Goal: Task Accomplishment & Management: Use online tool/utility

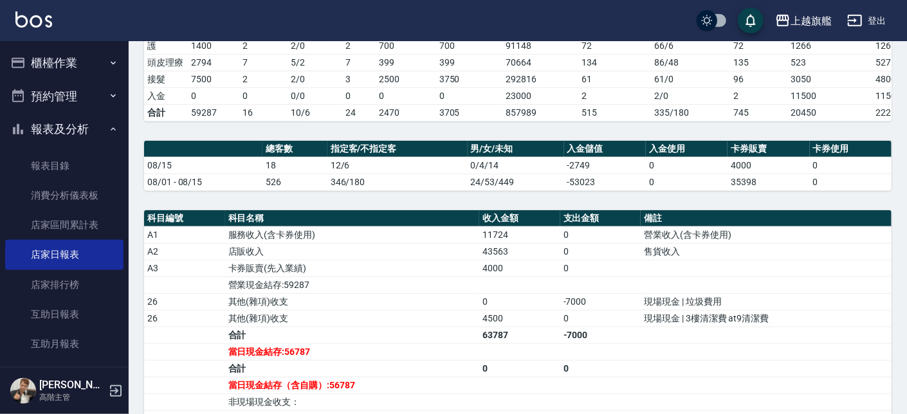
scroll to position [219, 0]
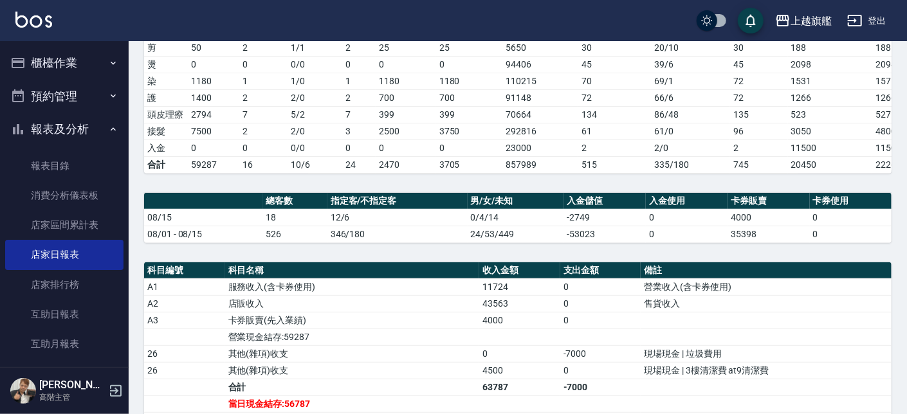
click at [39, 58] on button "櫃檯作業" at bounding box center [64, 62] width 118 height 33
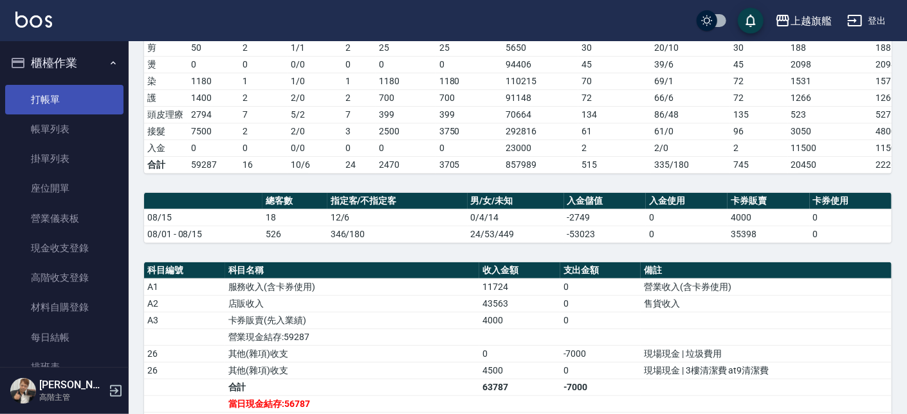
click at [66, 99] on link "打帳單" at bounding box center [64, 100] width 118 height 30
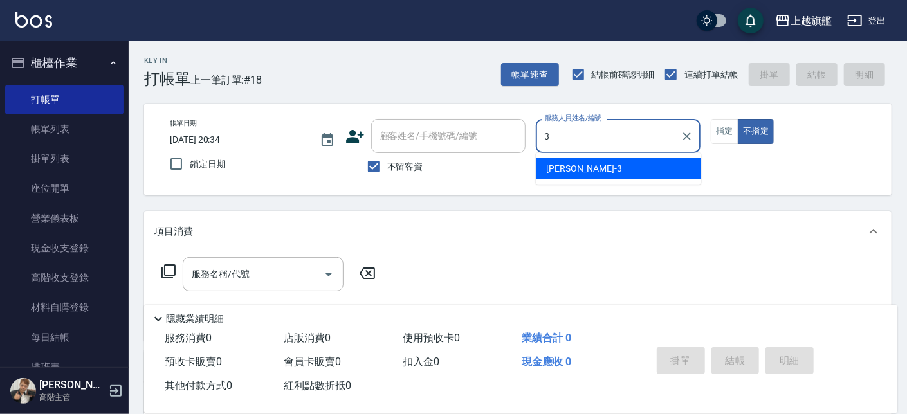
type input "[PERSON_NAME]-3"
type button "false"
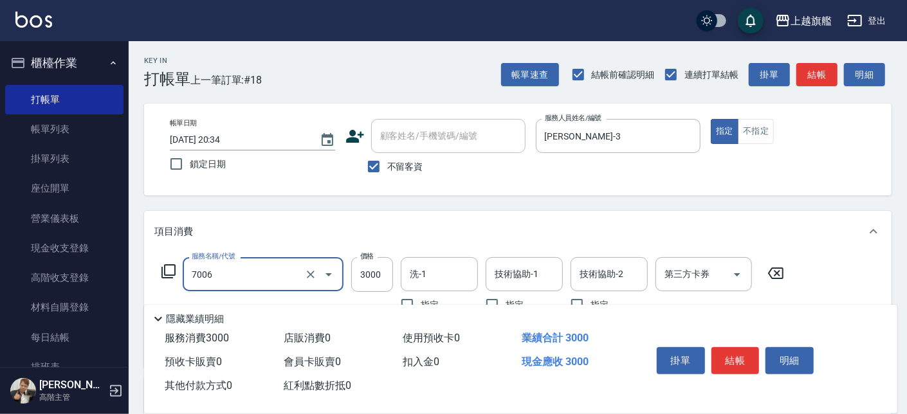
type input "重整(7006)"
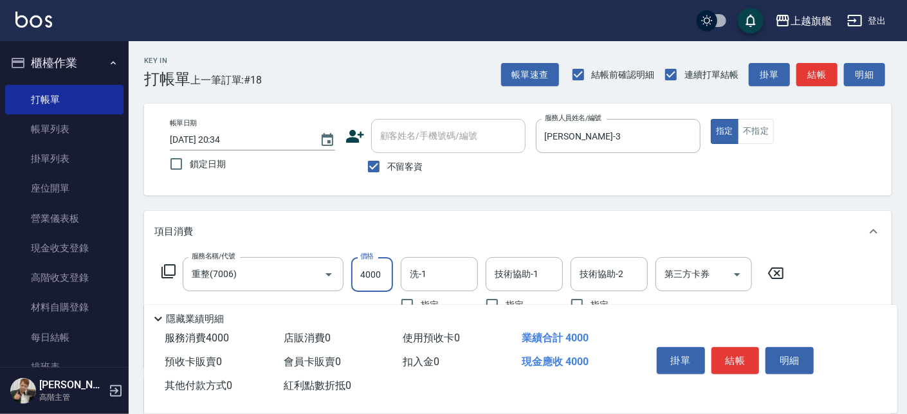
type input "4000"
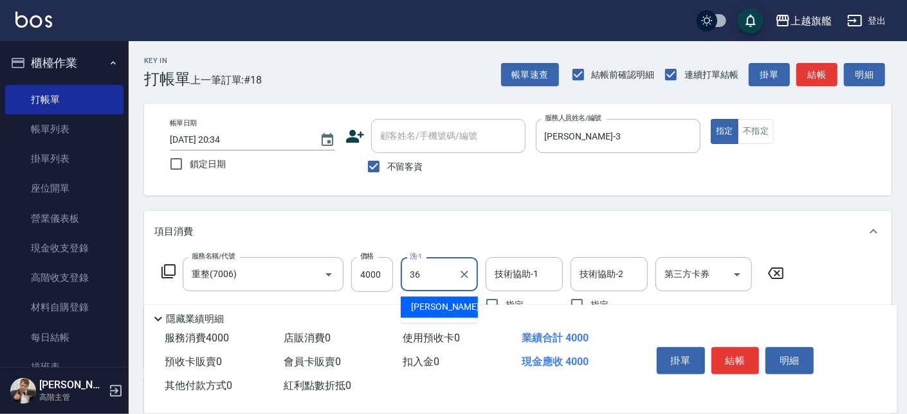
type input "[PERSON_NAME]-36"
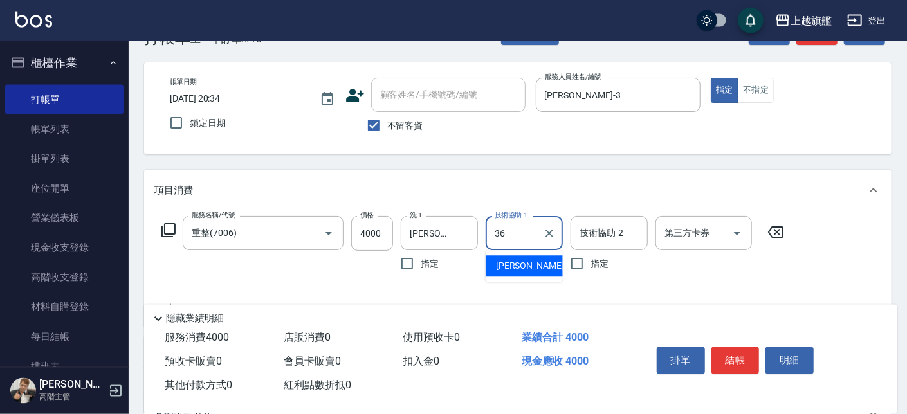
scroll to position [73, 0]
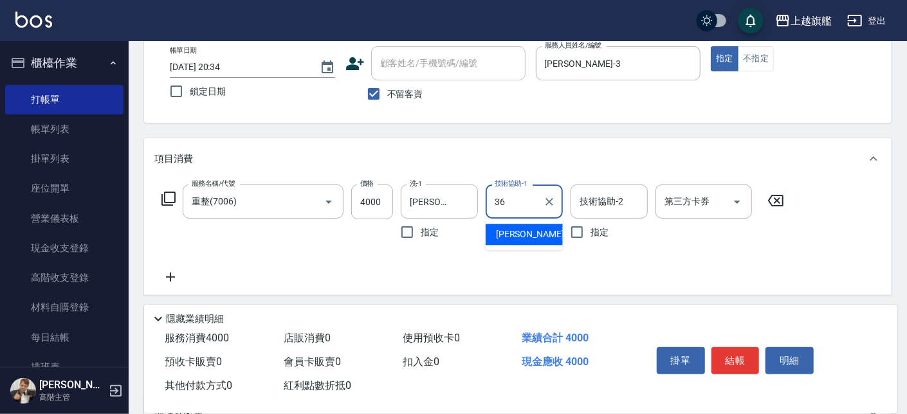
type input "36"
click at [303, 251] on div "服務名稱/代號 重整(7006) 服務名稱/代號 價格 4000 價格 洗-1 [PERSON_NAME]-36 洗-1 指定 技術協助-1 技術協助-1 指…" at bounding box center [473, 235] width 638 height 100
click at [519, 210] on input "技術協助-1" at bounding box center [525, 201] width 66 height 23
type input "[PERSON_NAME]-36"
click at [172, 278] on icon at bounding box center [170, 277] width 32 height 15
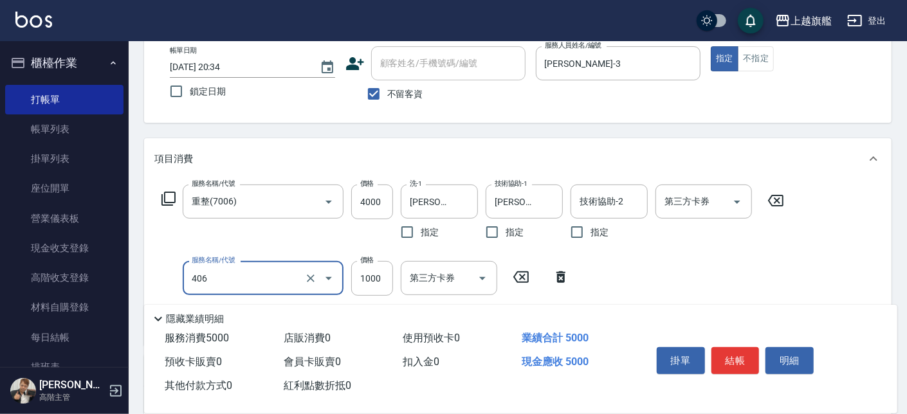
type input "水漾護1000(406)"
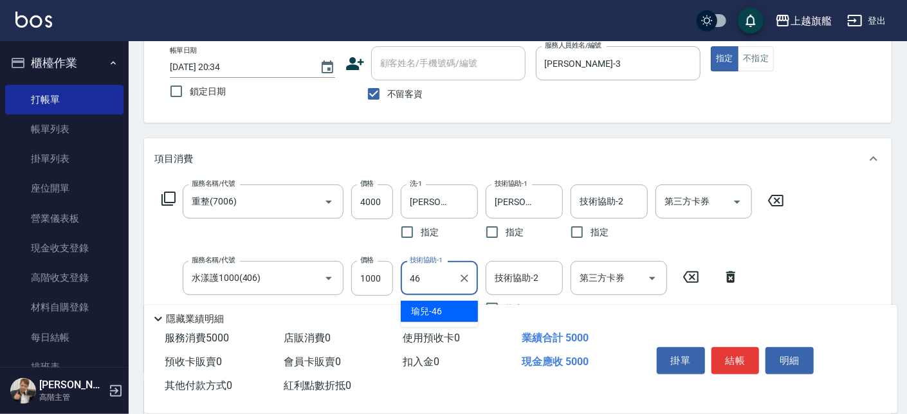
type input "4"
type input "[PERSON_NAME]-36"
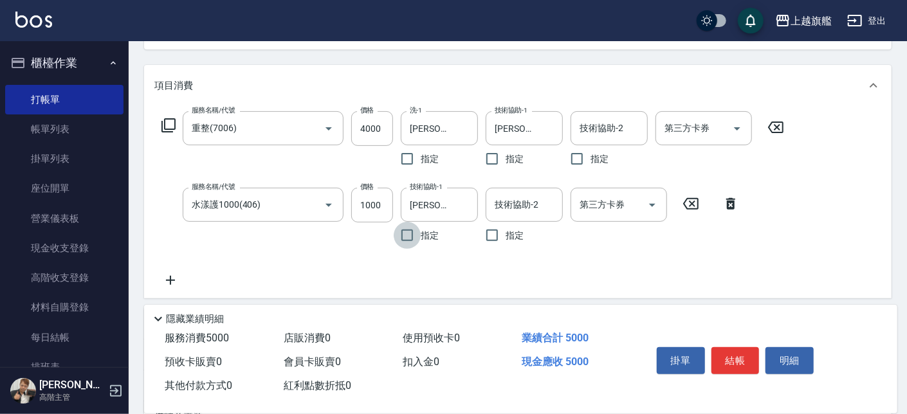
click at [165, 279] on icon at bounding box center [170, 280] width 32 height 15
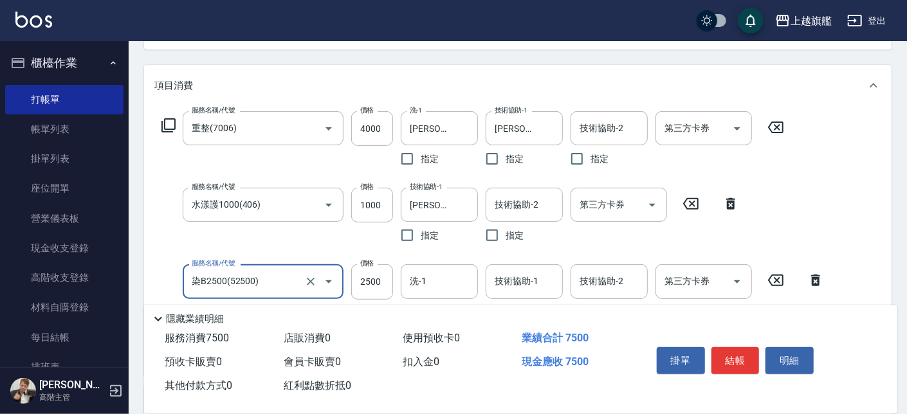
type input "染B2500(52500)"
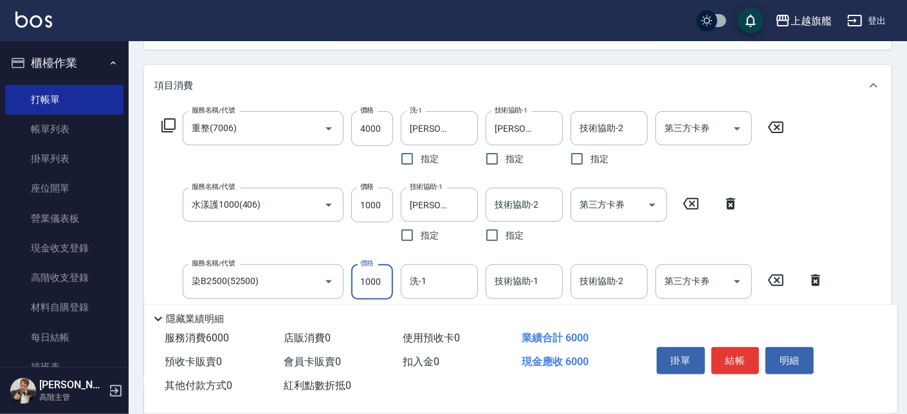
type input "1000"
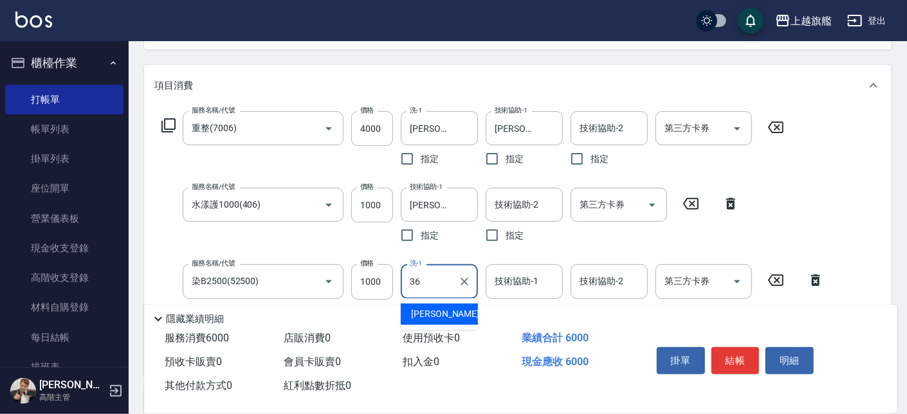
type input "[PERSON_NAME]-36"
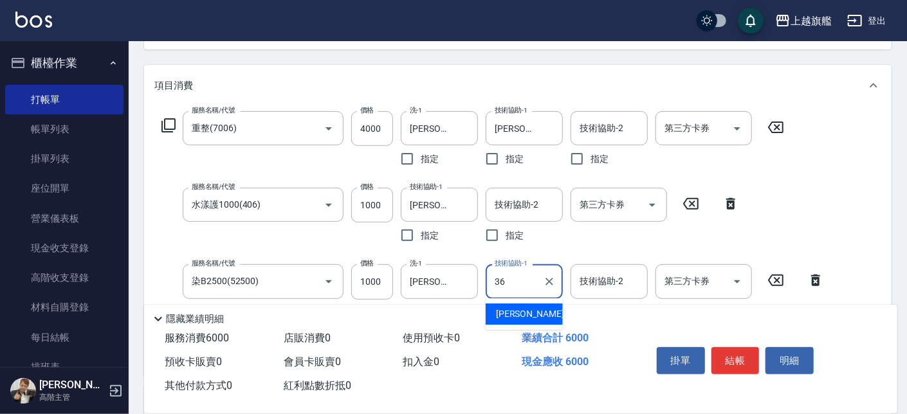
type input "[PERSON_NAME]-36"
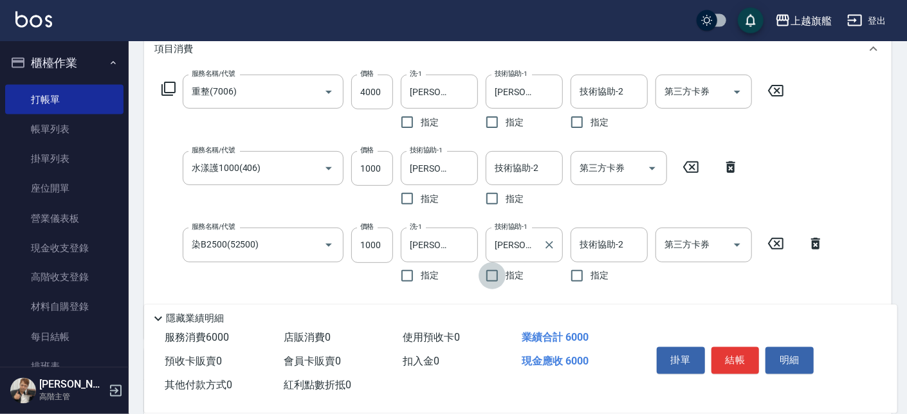
scroll to position [219, 0]
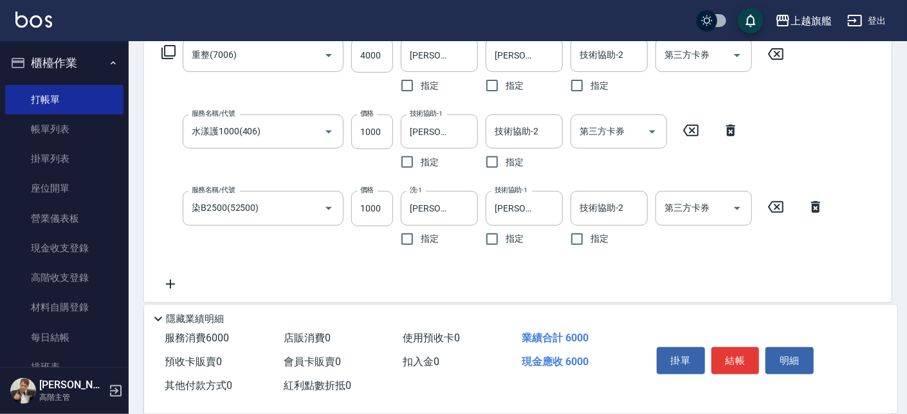
click at [170, 286] on icon at bounding box center [170, 284] width 9 height 9
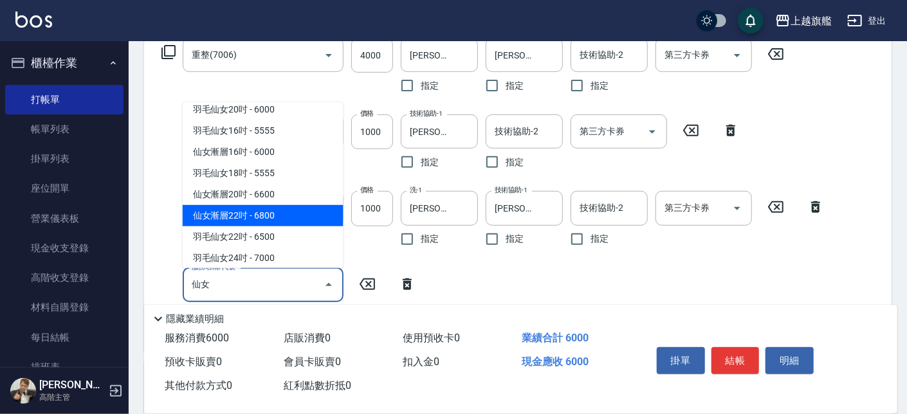
scroll to position [14, 0]
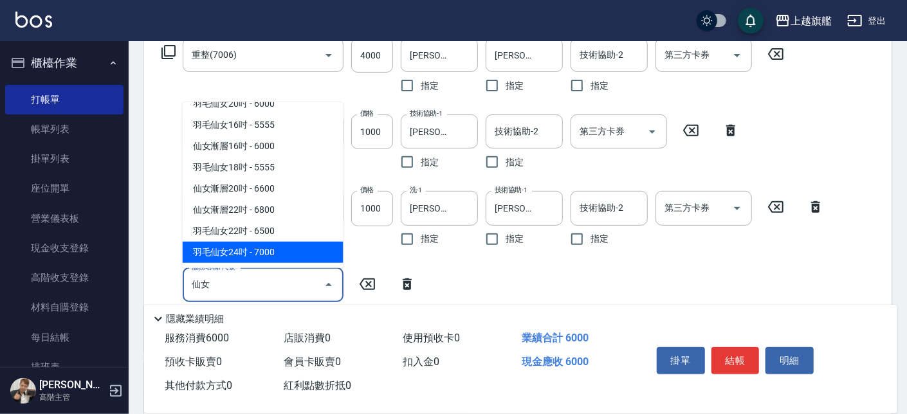
click at [254, 252] on span "羽毛仙女24吋 - 7000" at bounding box center [263, 252] width 161 height 21
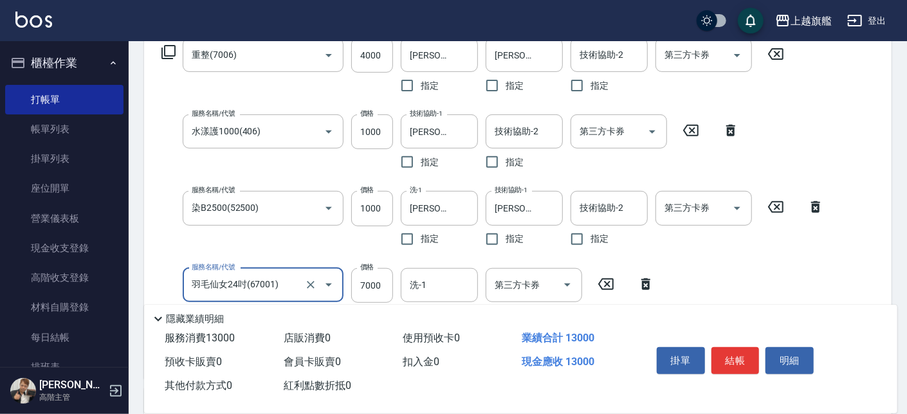
type input "羽毛仙女24吋(67001)"
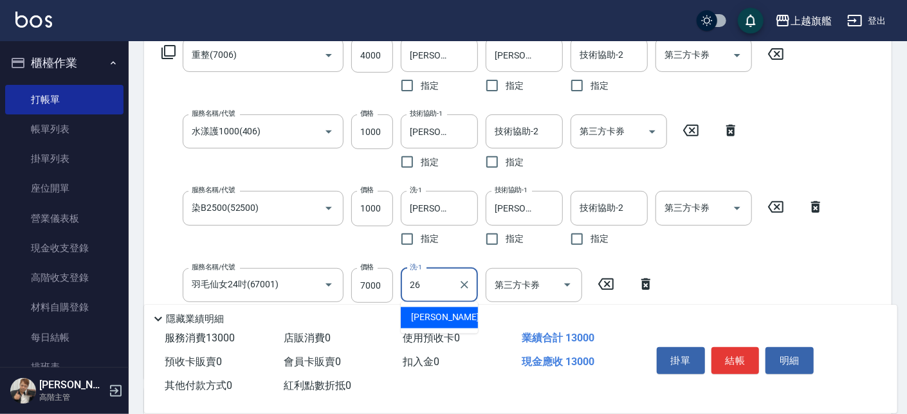
type input "[PERSON_NAME]-26"
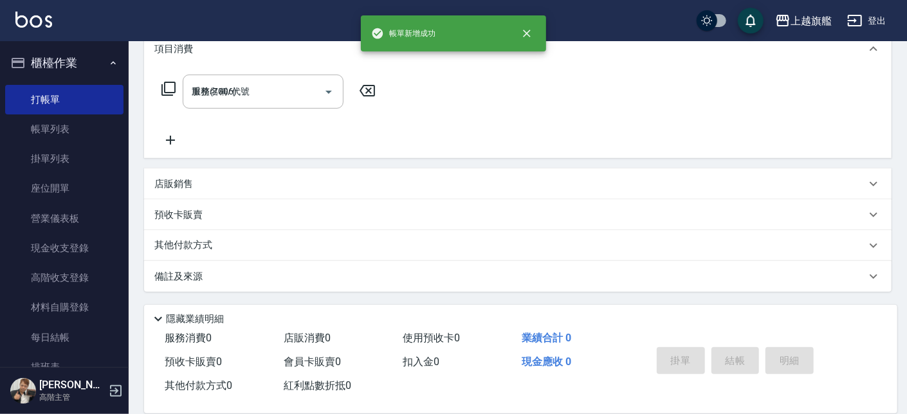
type input "[DATE] 20:35"
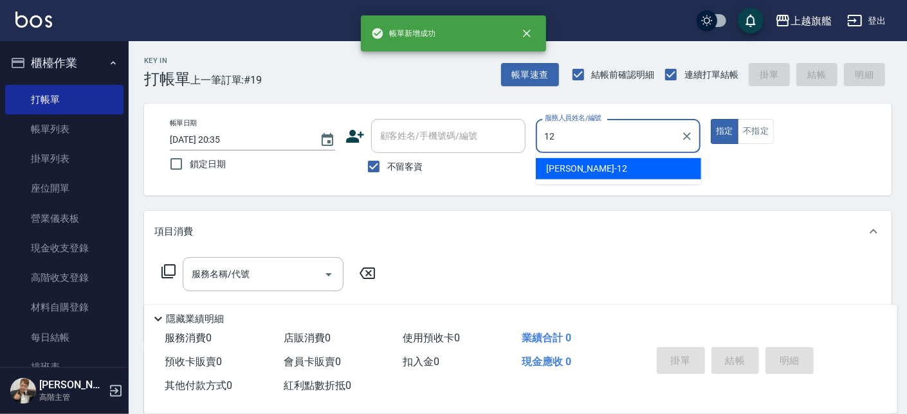
type input "[PERSON_NAME]-12"
type button "true"
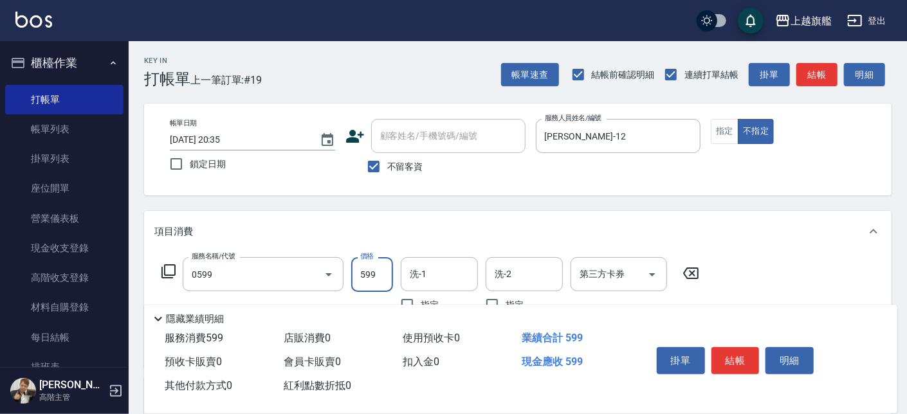
type input "去角質ITELY.(0599)"
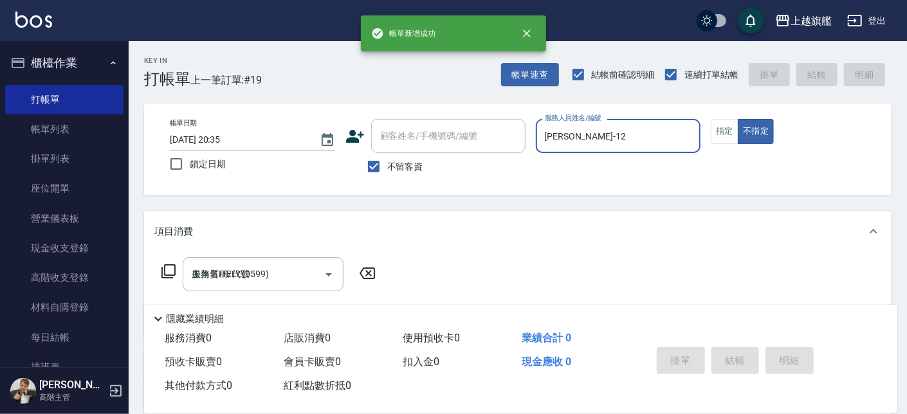
type input "[DATE] 20:36"
type input "[PERSON_NAME]-6"
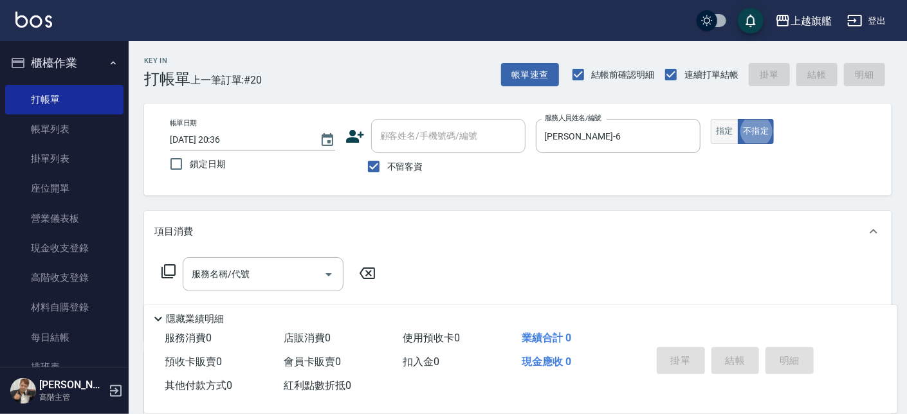
click at [733, 129] on button "指定" at bounding box center [725, 131] width 28 height 25
click at [188, 275] on div "服務名稱/代號" at bounding box center [263, 274] width 161 height 34
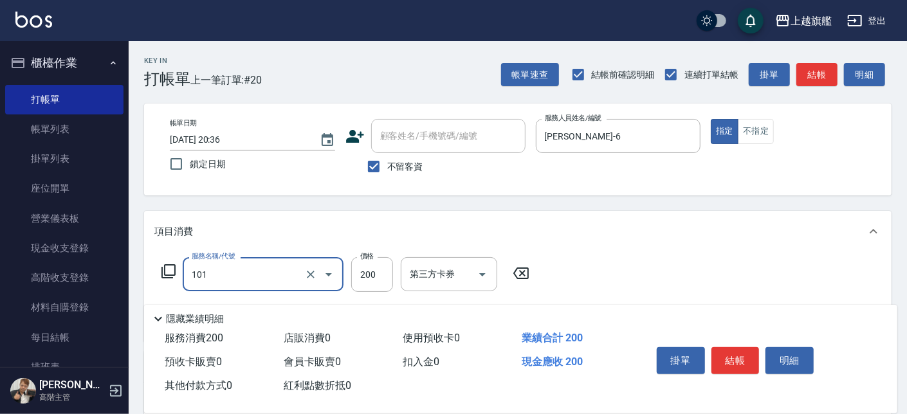
type input "一般洗(101)"
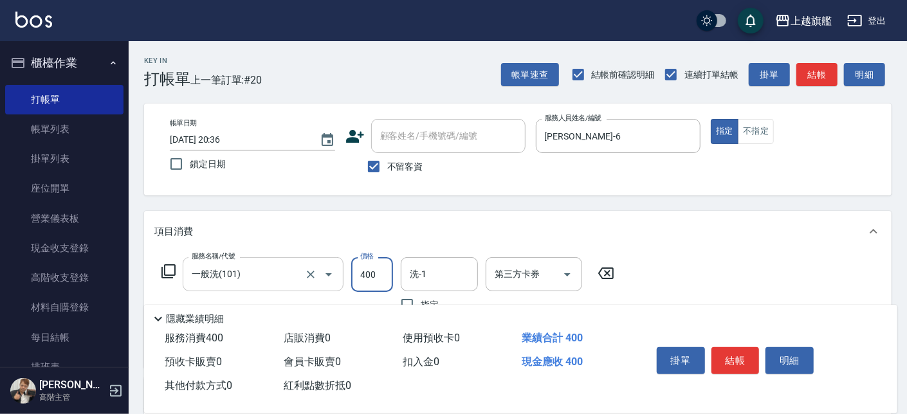
type input "400"
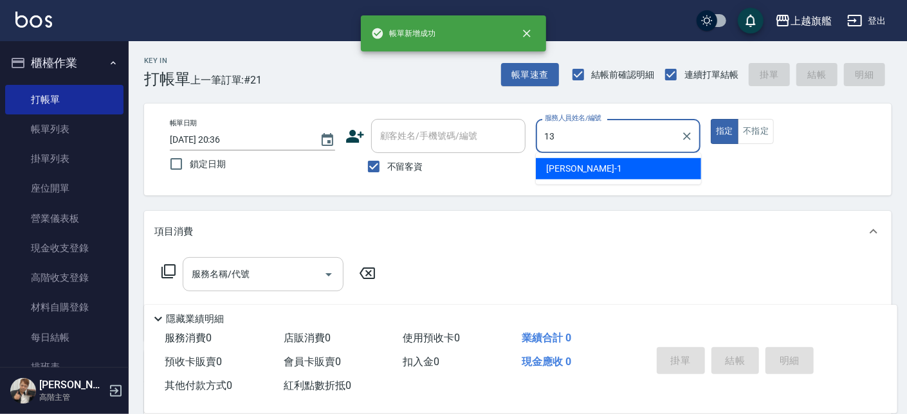
type input "[PERSON_NAME]-13"
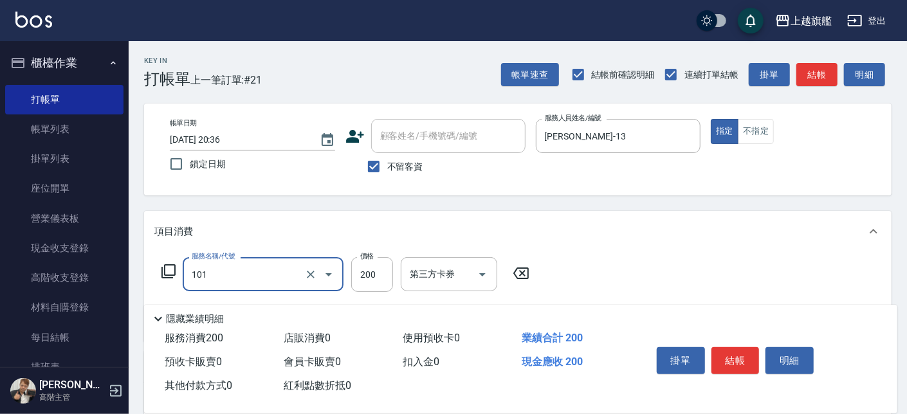
type input "一般洗(101)"
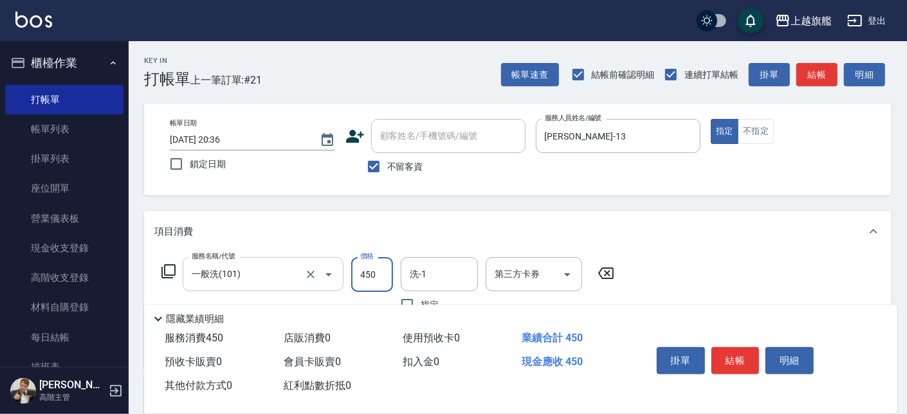
type input "450"
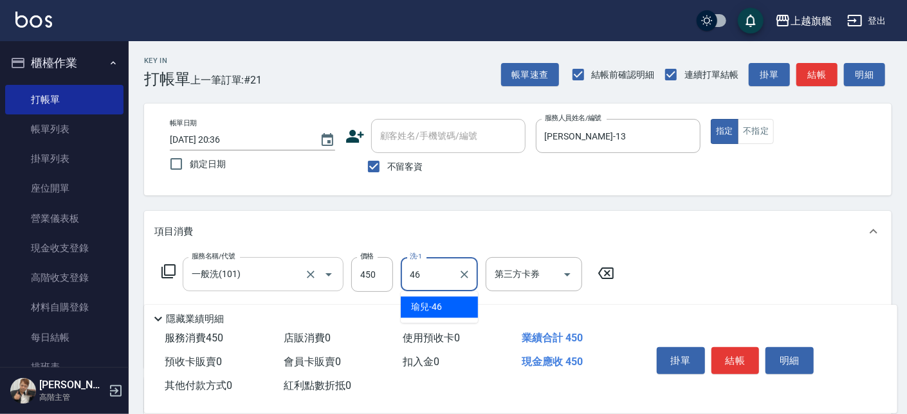
type input "瑜兒-46"
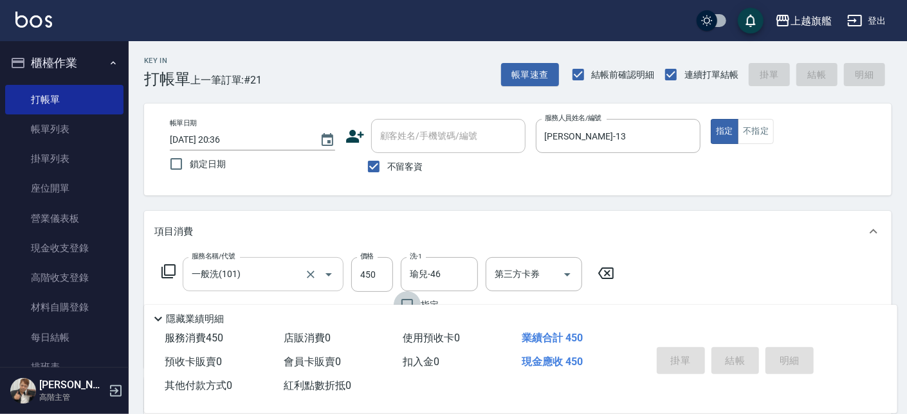
type input "[DATE] 20:37"
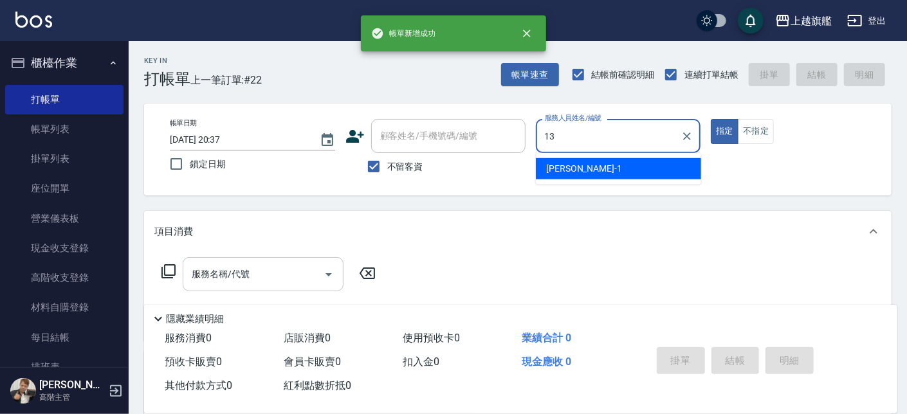
type input "[PERSON_NAME]-13"
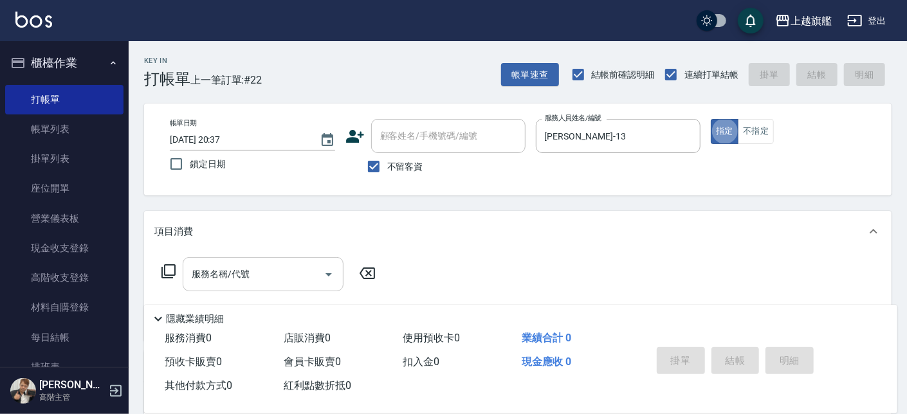
click at [271, 271] on input "服務名稱/代號" at bounding box center [253, 274] width 130 height 23
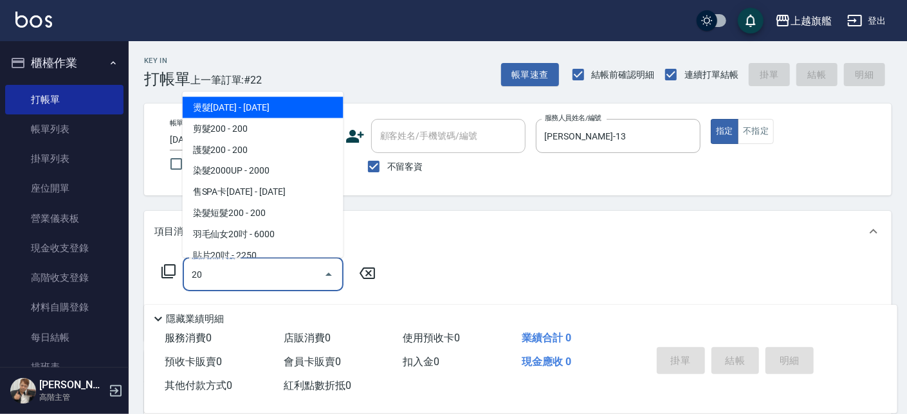
type input "2"
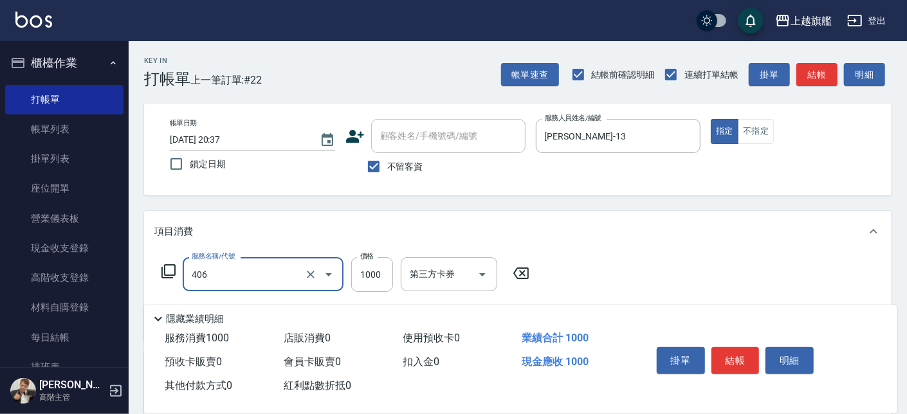
type input "水漾護1000(406)"
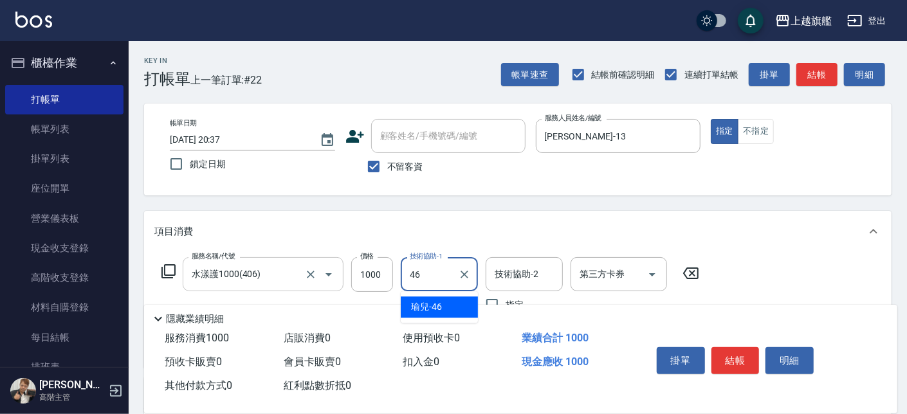
type input "瑜兒-46"
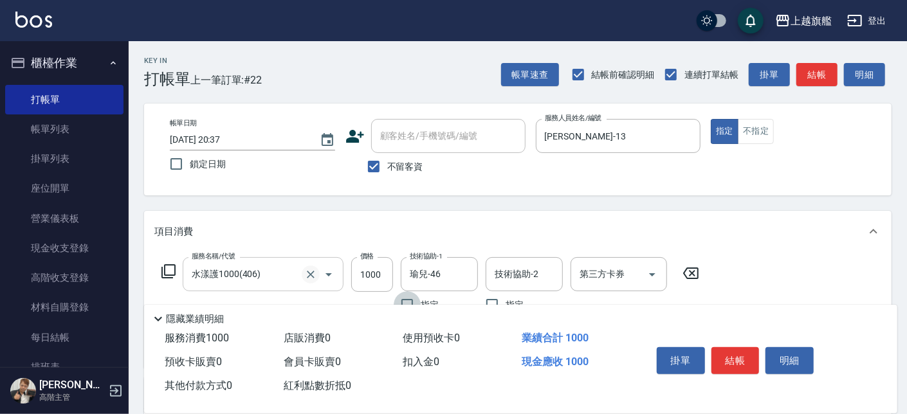
scroll to position [73, 0]
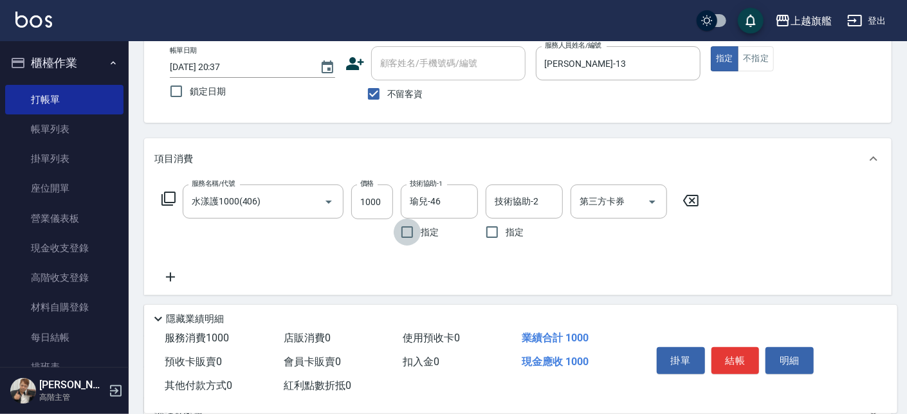
click at [170, 271] on icon at bounding box center [170, 277] width 32 height 15
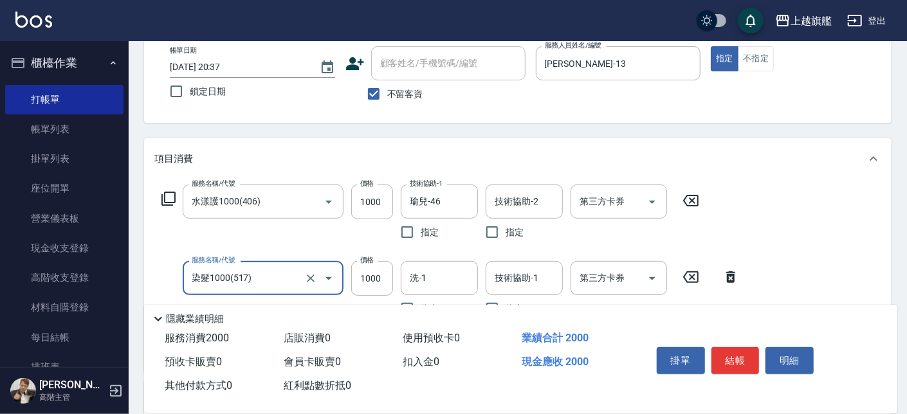
type input "染髮1000(517)"
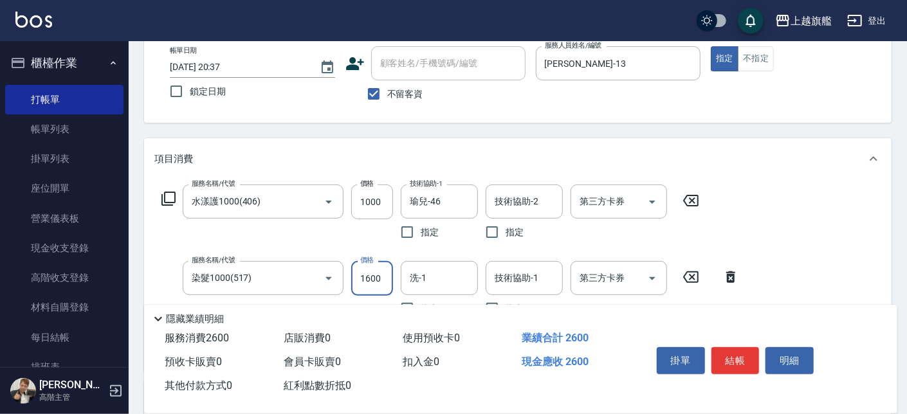
type input "1600"
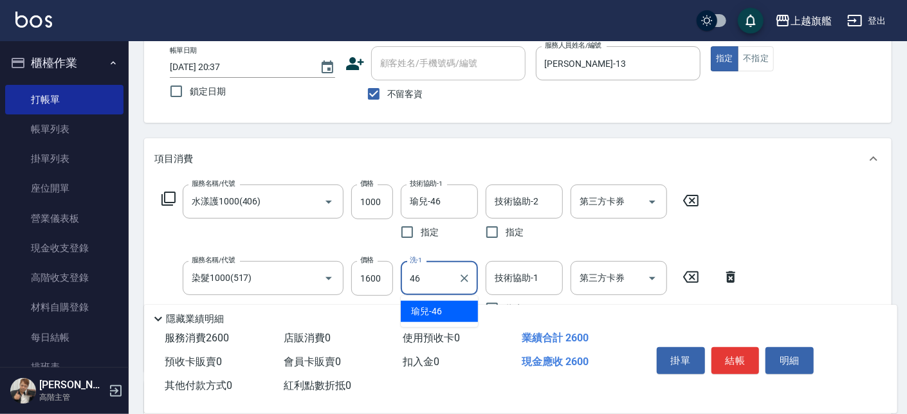
type input "瑜兒-46"
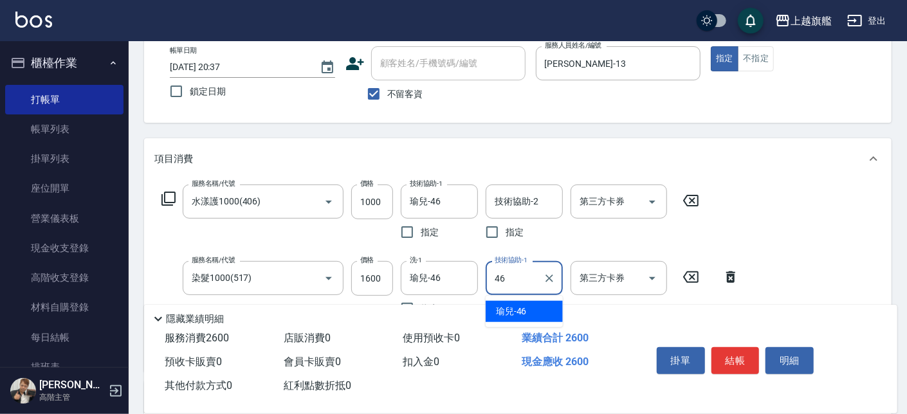
type input "瑜兒-46"
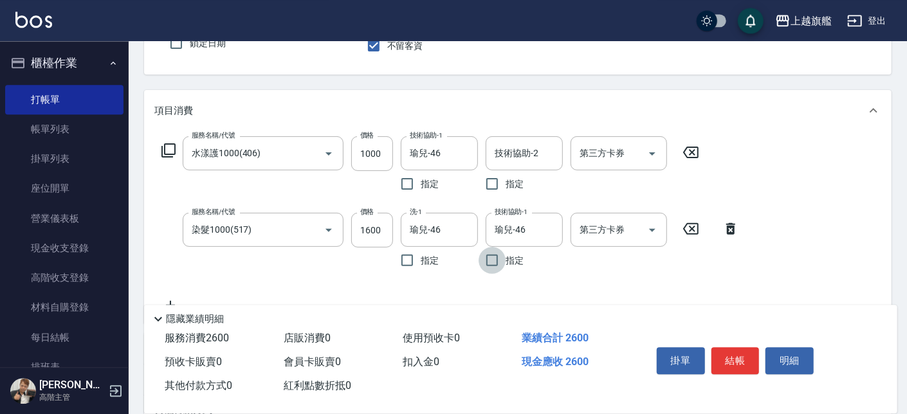
scroll to position [146, 0]
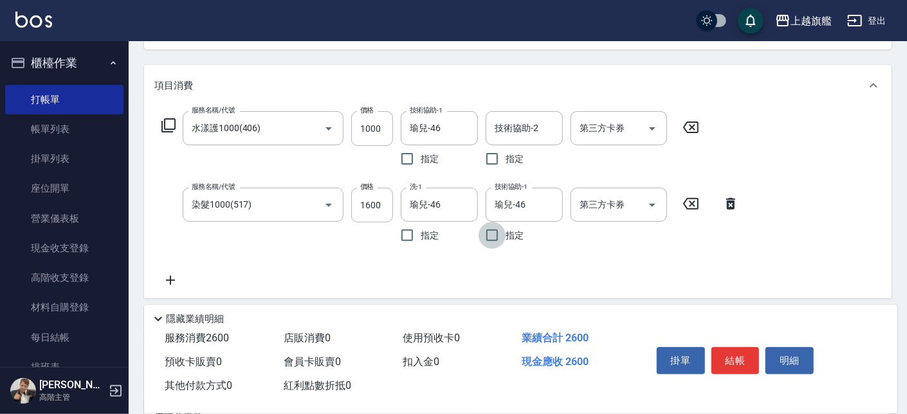
click at [171, 279] on icon at bounding box center [170, 280] width 9 height 9
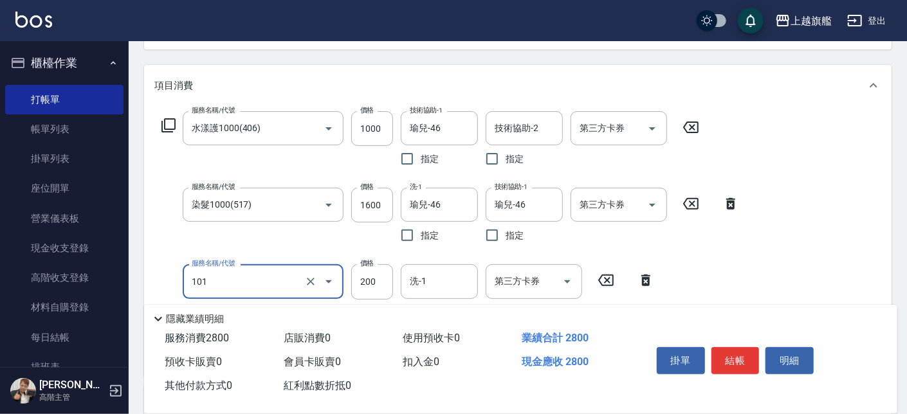
type input "一般洗(101)"
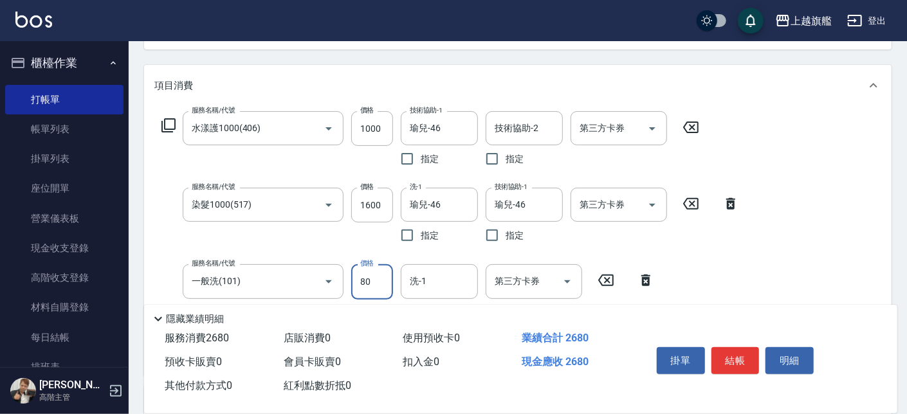
type input "80"
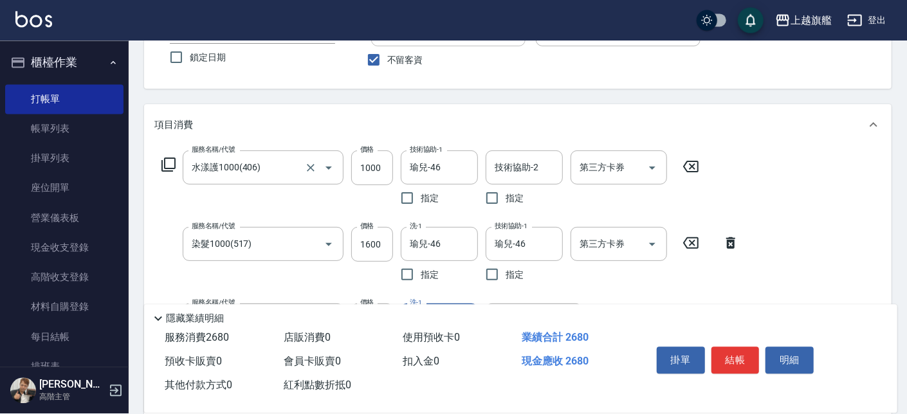
scroll to position [73, 0]
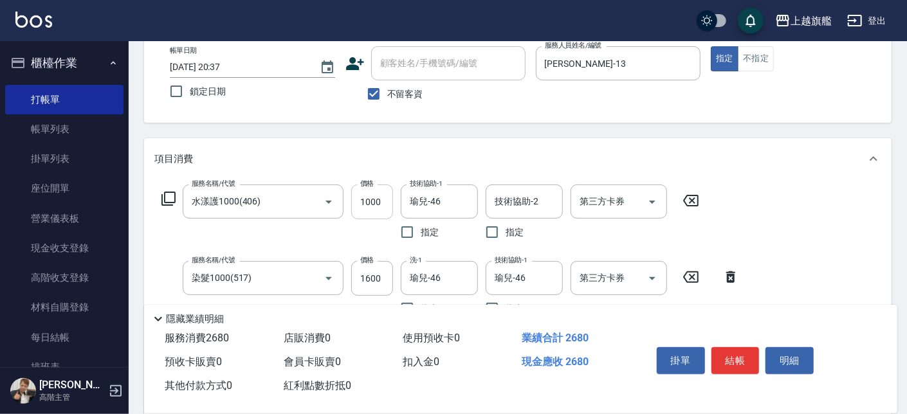
click at [363, 201] on input "1000" at bounding box center [372, 202] width 42 height 35
click at [369, 203] on input "1000" at bounding box center [372, 202] width 42 height 35
type input "1800"
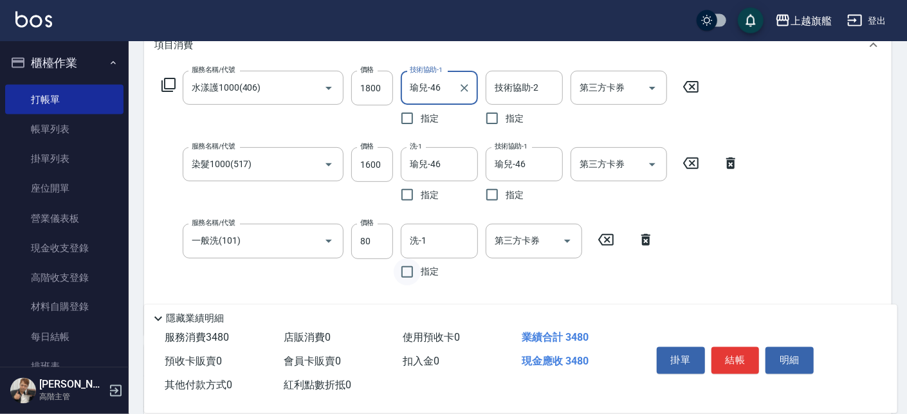
scroll to position [219, 0]
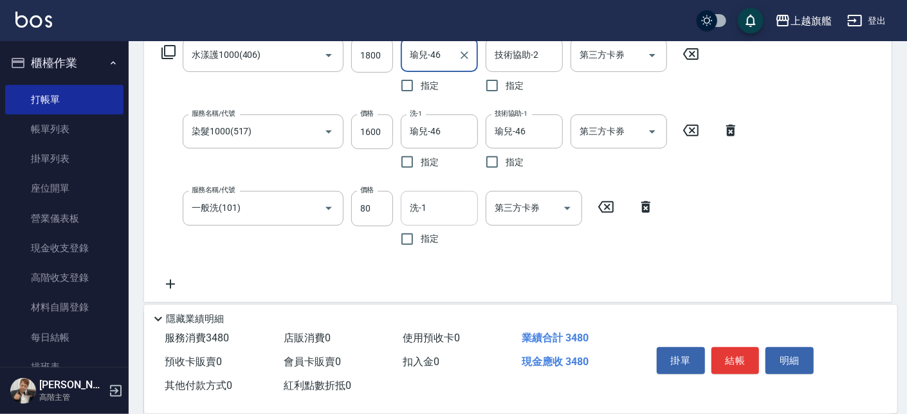
click at [450, 195] on div "洗-1" at bounding box center [439, 208] width 77 height 34
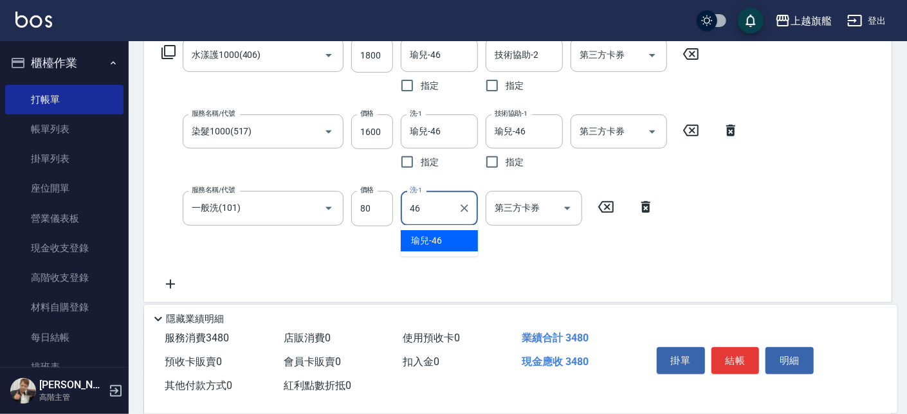
type input "瑜兒-46"
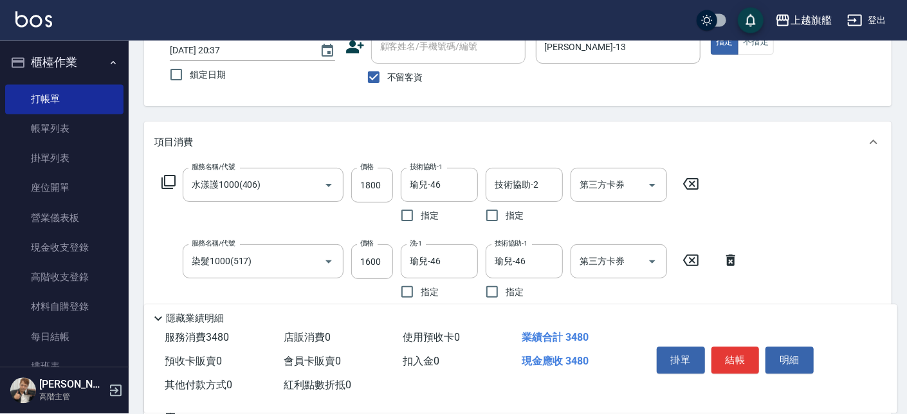
scroll to position [0, 0]
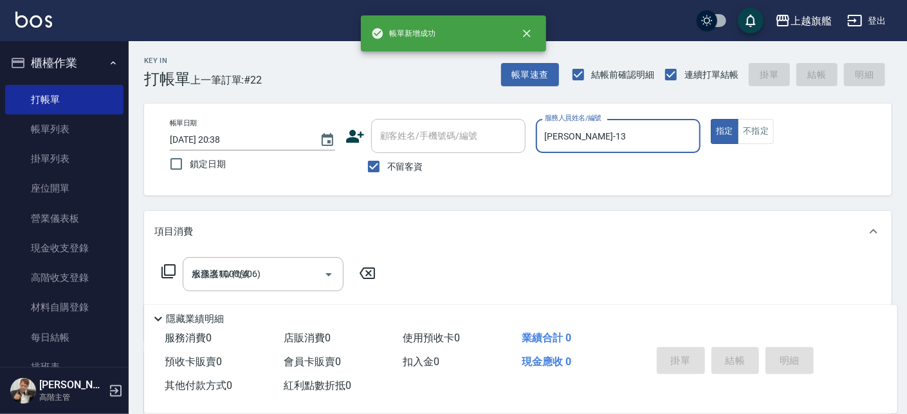
type input "[DATE] 20:38"
click at [77, 64] on button "櫃檯作業" at bounding box center [64, 62] width 118 height 33
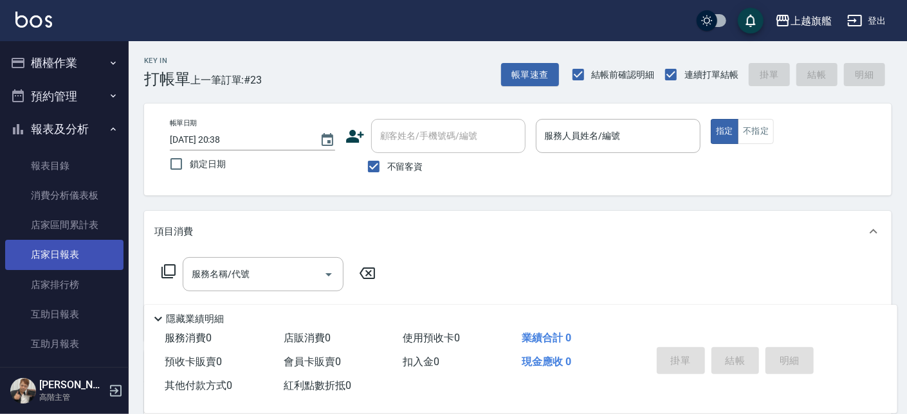
click at [57, 253] on link "店家日報表" at bounding box center [64, 255] width 118 height 30
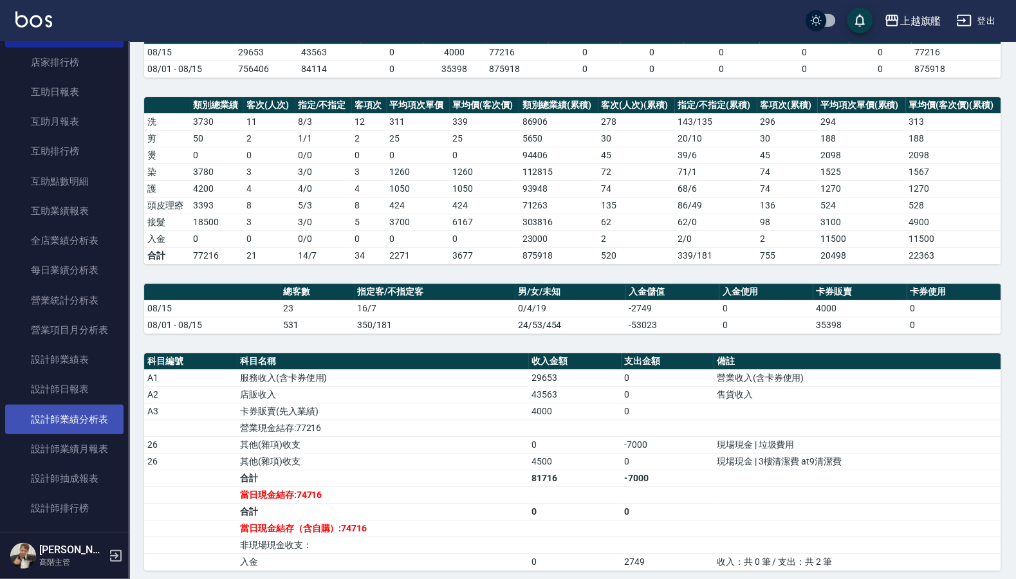
scroll to position [232, 0]
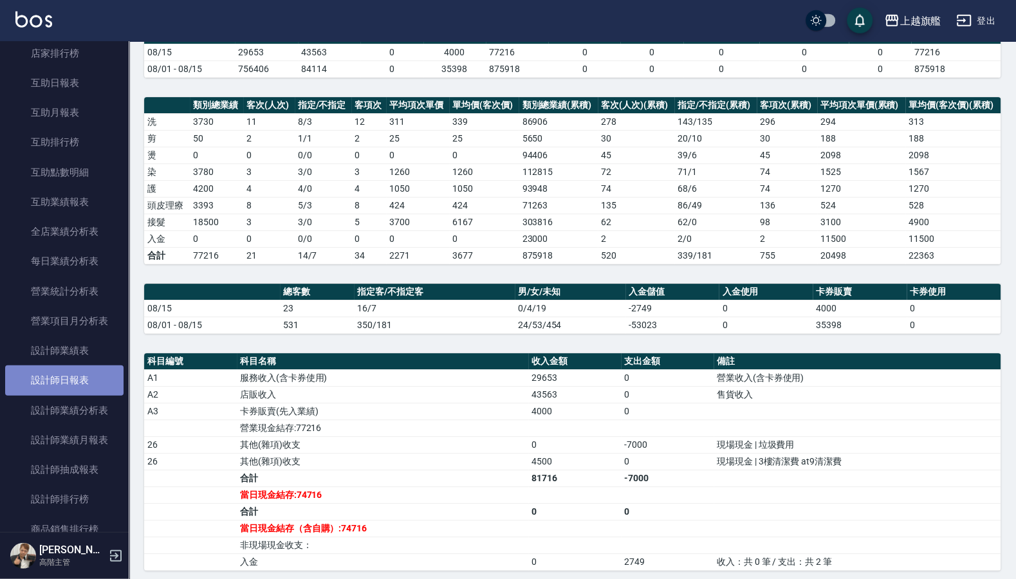
click at [73, 395] on link "設計師日報表" at bounding box center [64, 380] width 118 height 30
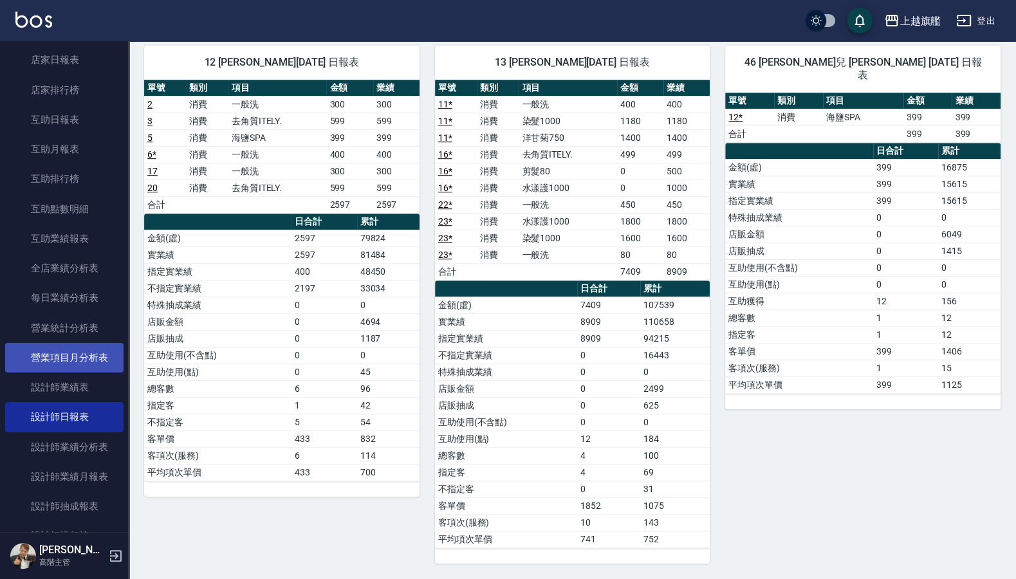
scroll to position [154, 0]
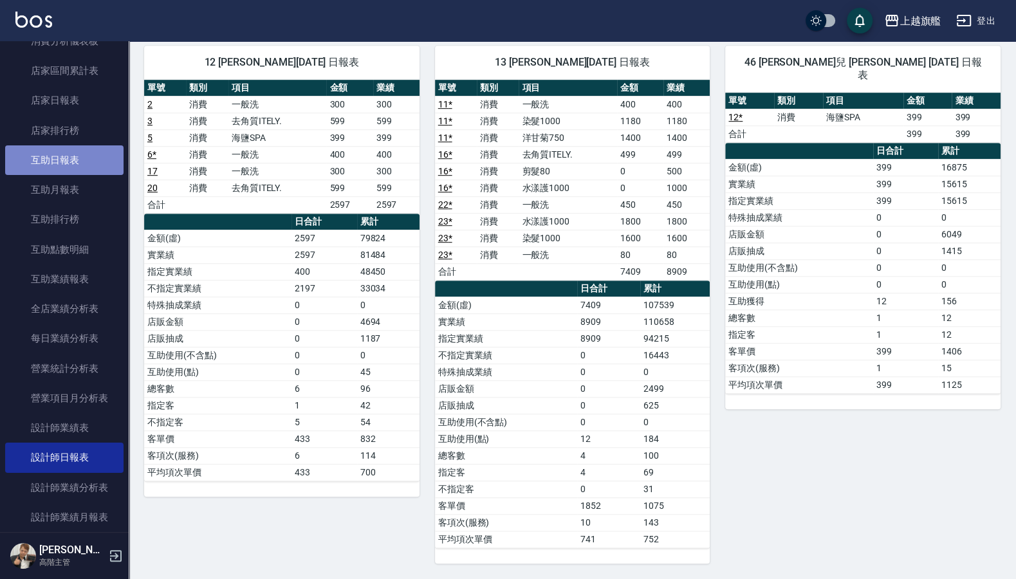
click at [73, 154] on link "互助日報表" at bounding box center [64, 160] width 118 height 30
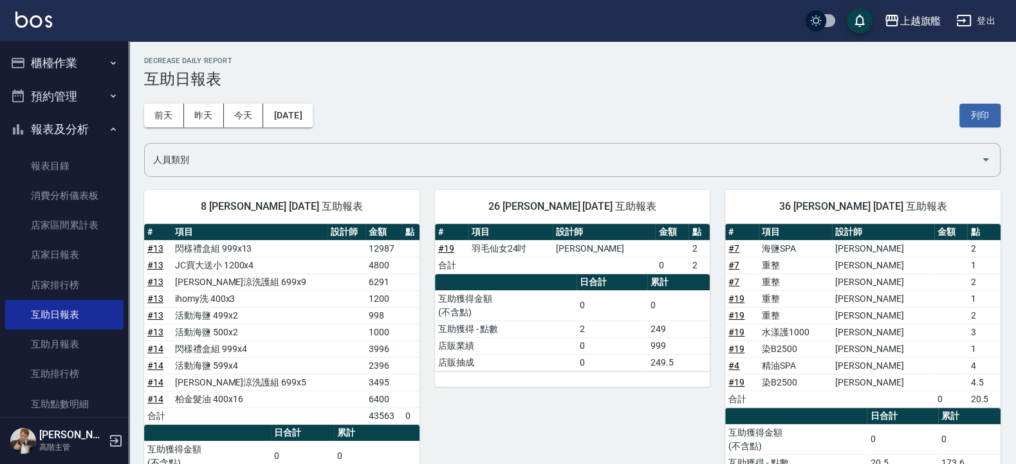
click at [35, 35] on div "上越旗艦 登出" at bounding box center [508, 20] width 1016 height 41
click at [76, 65] on button "櫃檯作業" at bounding box center [64, 62] width 118 height 33
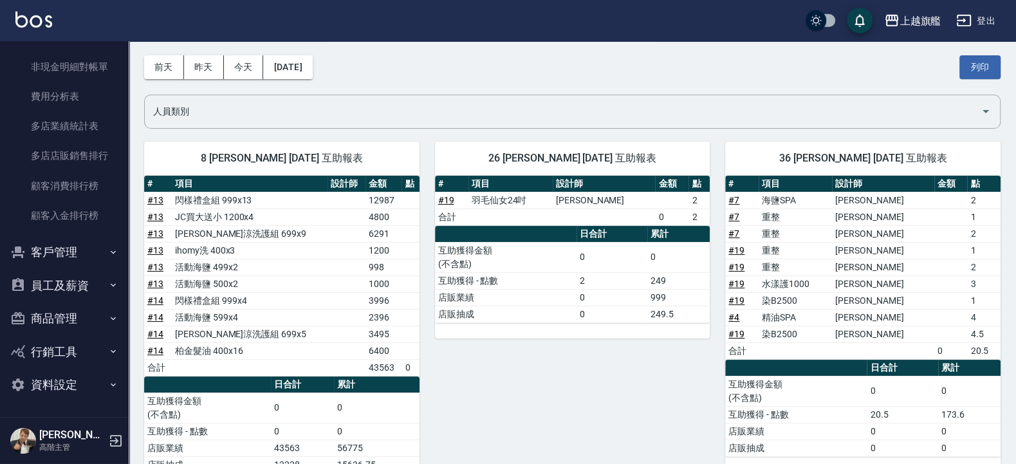
scroll to position [77, 0]
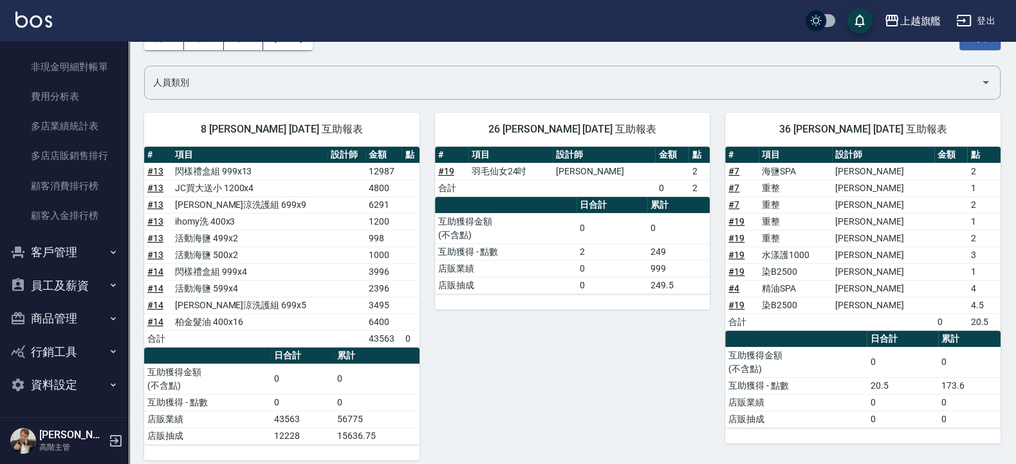
click at [57, 253] on button "客戶管理" at bounding box center [64, 251] width 118 height 33
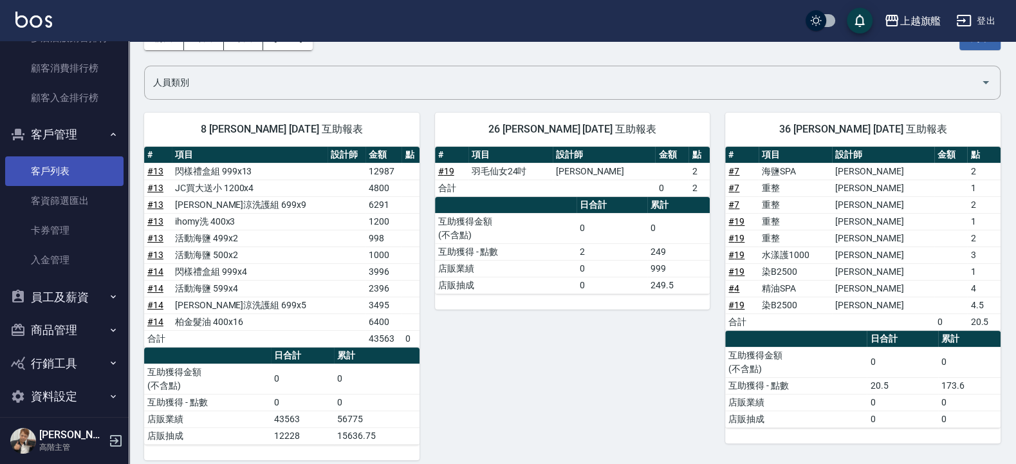
click at [71, 186] on link "客戶列表" at bounding box center [64, 171] width 118 height 30
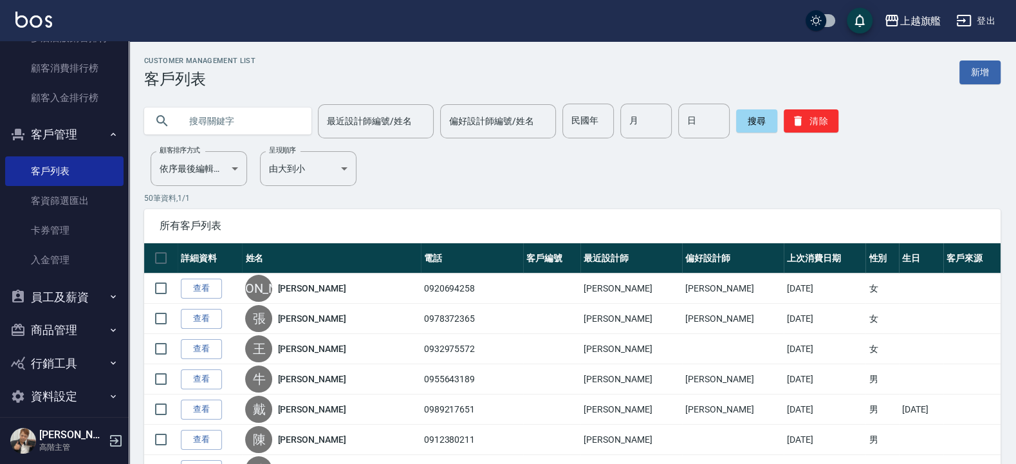
click at [242, 111] on input "text" at bounding box center [240, 121] width 121 height 35
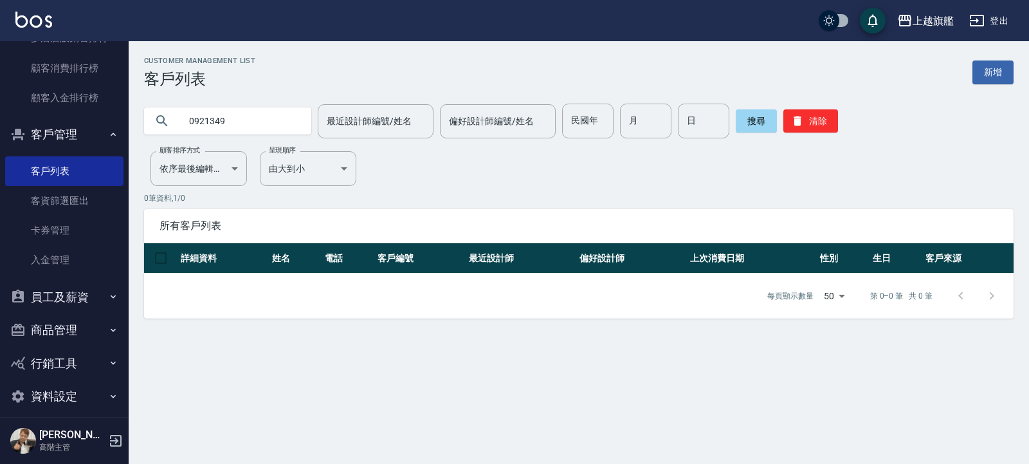
drag, startPoint x: 240, startPoint y: 131, endPoint x: 251, endPoint y: 125, distance: 12.4
click at [248, 125] on input "0921349" at bounding box center [240, 121] width 121 height 35
type input "0921379"
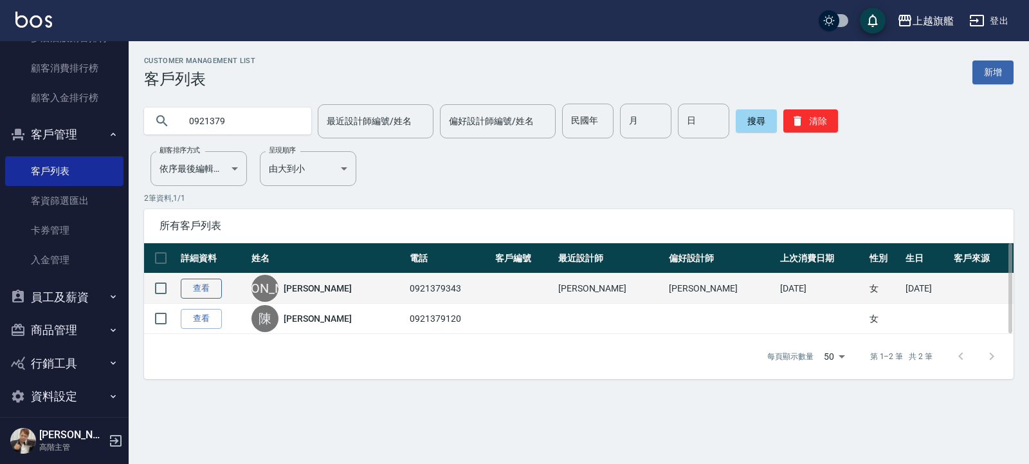
click at [206, 290] on link "查看" at bounding box center [201, 289] width 41 height 20
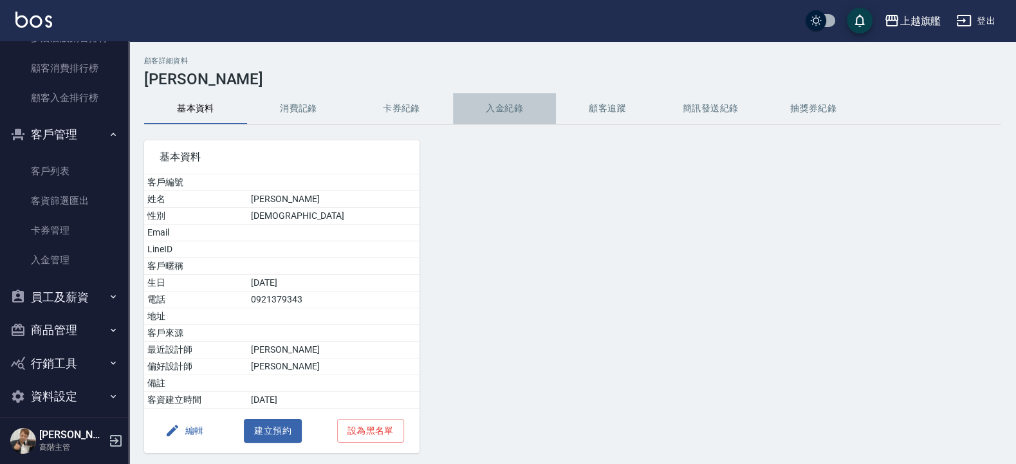
drag, startPoint x: 493, startPoint y: 113, endPoint x: 483, endPoint y: 127, distance: 18.0
click at [493, 116] on button "入金紀錄" at bounding box center [504, 108] width 103 height 31
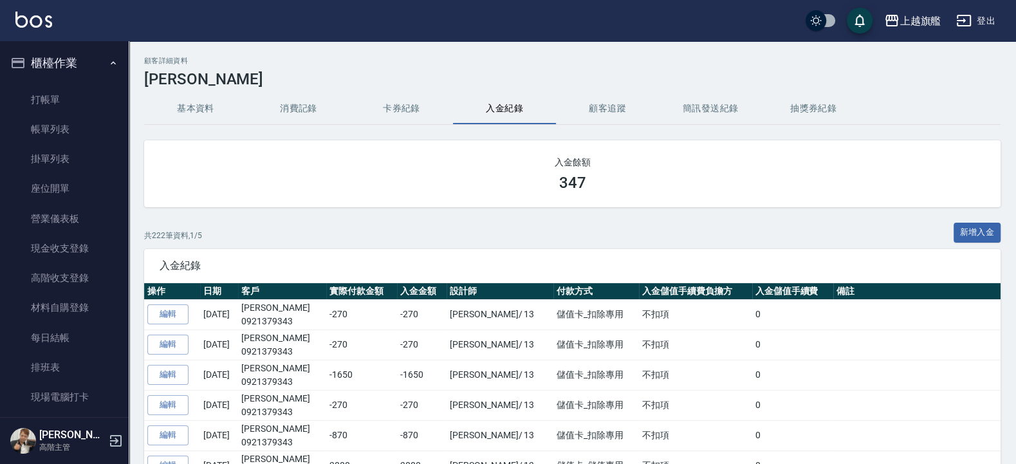
click at [65, 61] on button "櫃檯作業" at bounding box center [64, 62] width 118 height 33
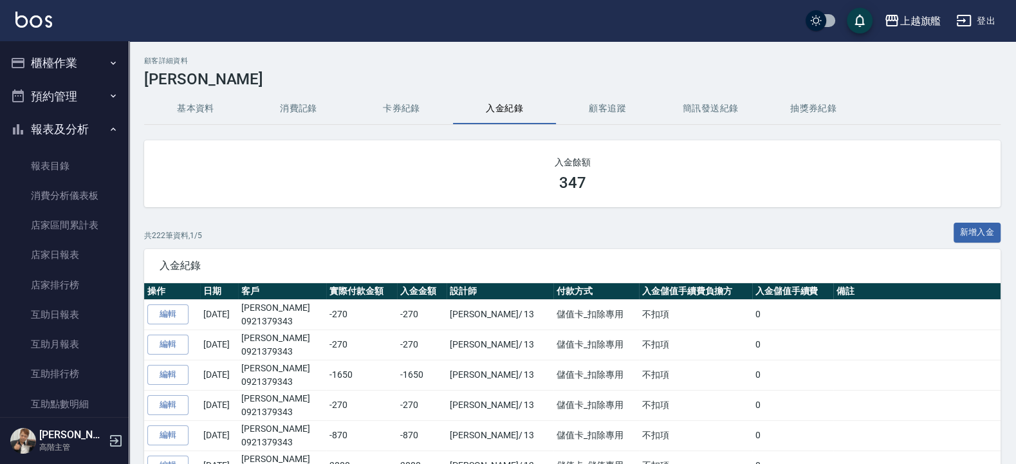
click at [65, 61] on button "櫃檯作業" at bounding box center [64, 62] width 118 height 33
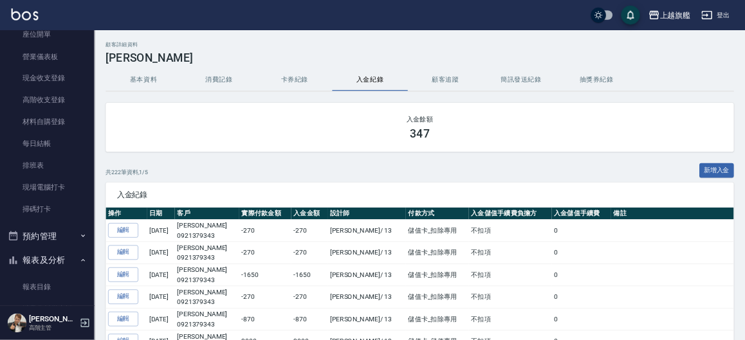
scroll to position [154, 0]
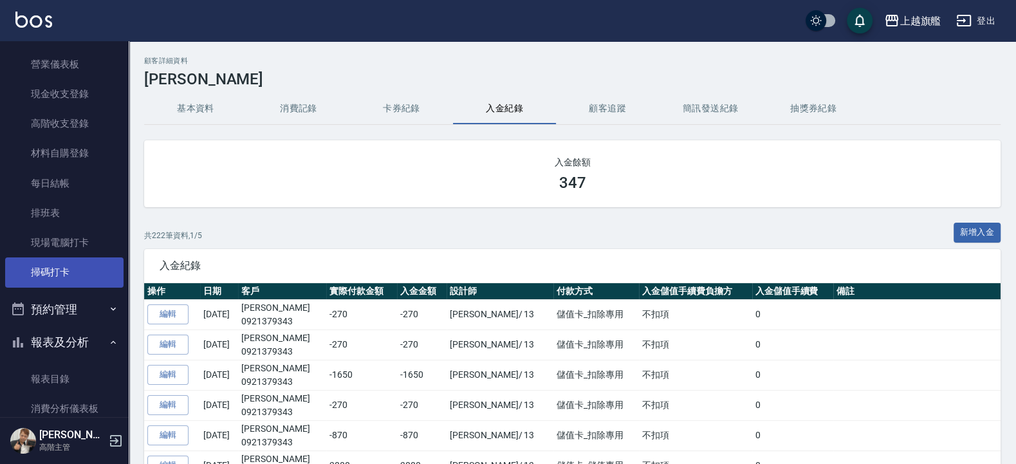
click at [55, 274] on link "掃碼打卡" at bounding box center [64, 272] width 118 height 30
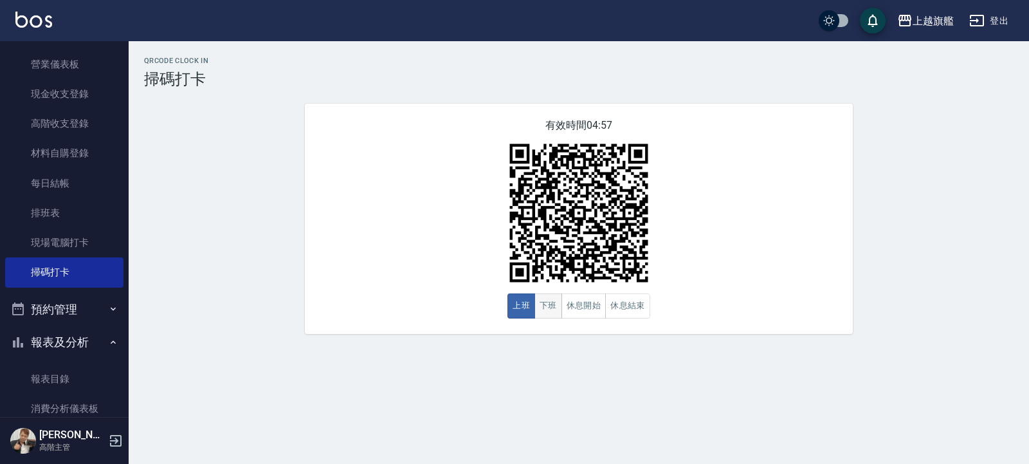
type button "CLOCKOUT"
click at [559, 305] on button "下班" at bounding box center [549, 305] width 28 height 25
